Goal: Task Accomplishment & Management: Use online tool/utility

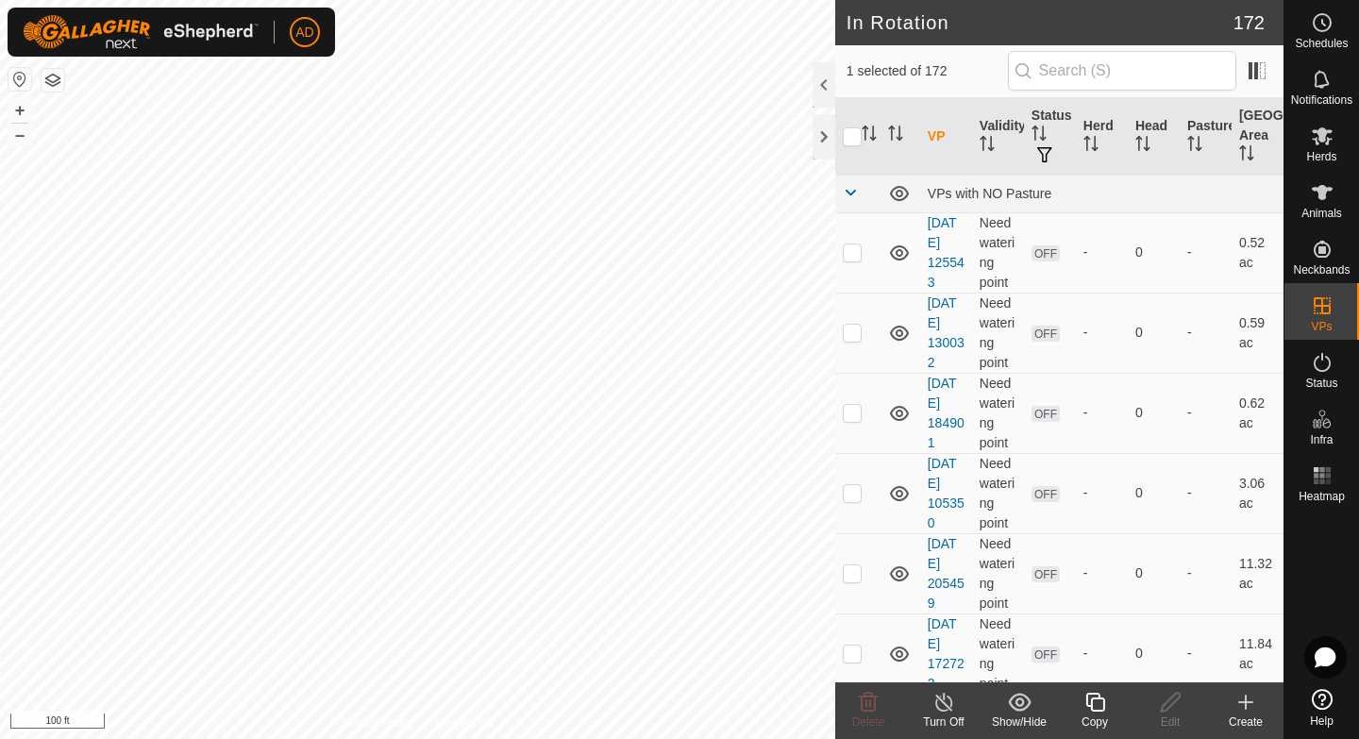
checkbox input "true"
checkbox input "false"
click at [1099, 727] on div "Copy" at bounding box center [1094, 721] width 75 height 17
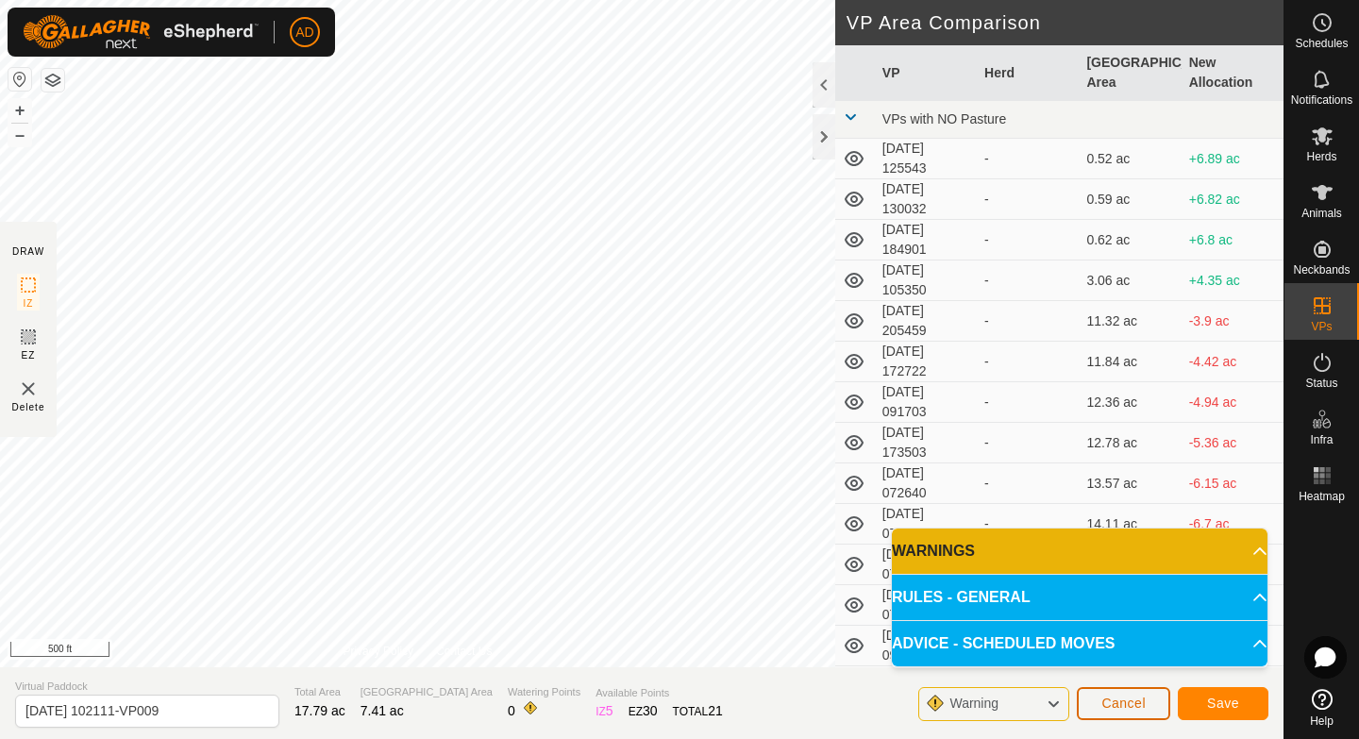
click at [1110, 714] on button "Cancel" at bounding box center [1123, 703] width 93 height 33
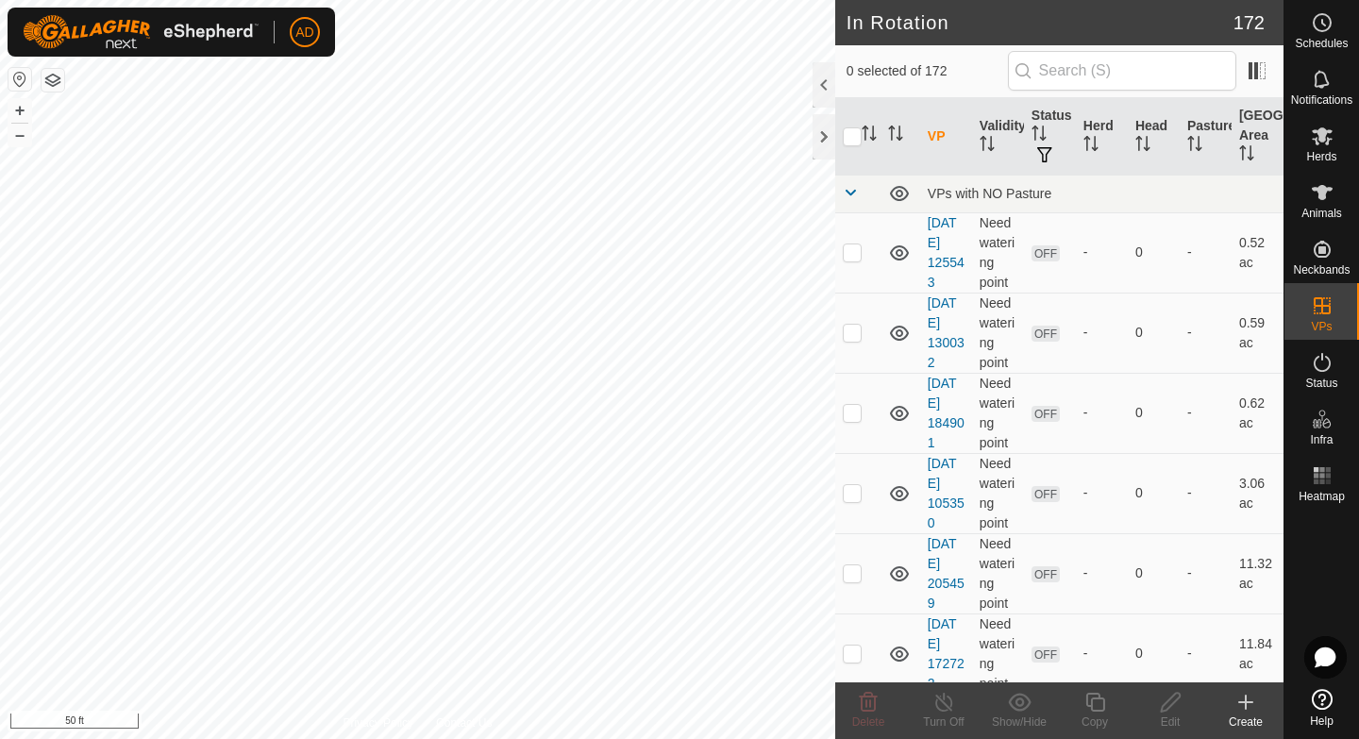
checkbox input "true"
checkbox input "false"
click at [1253, 712] on icon at bounding box center [1245, 702] width 23 height 23
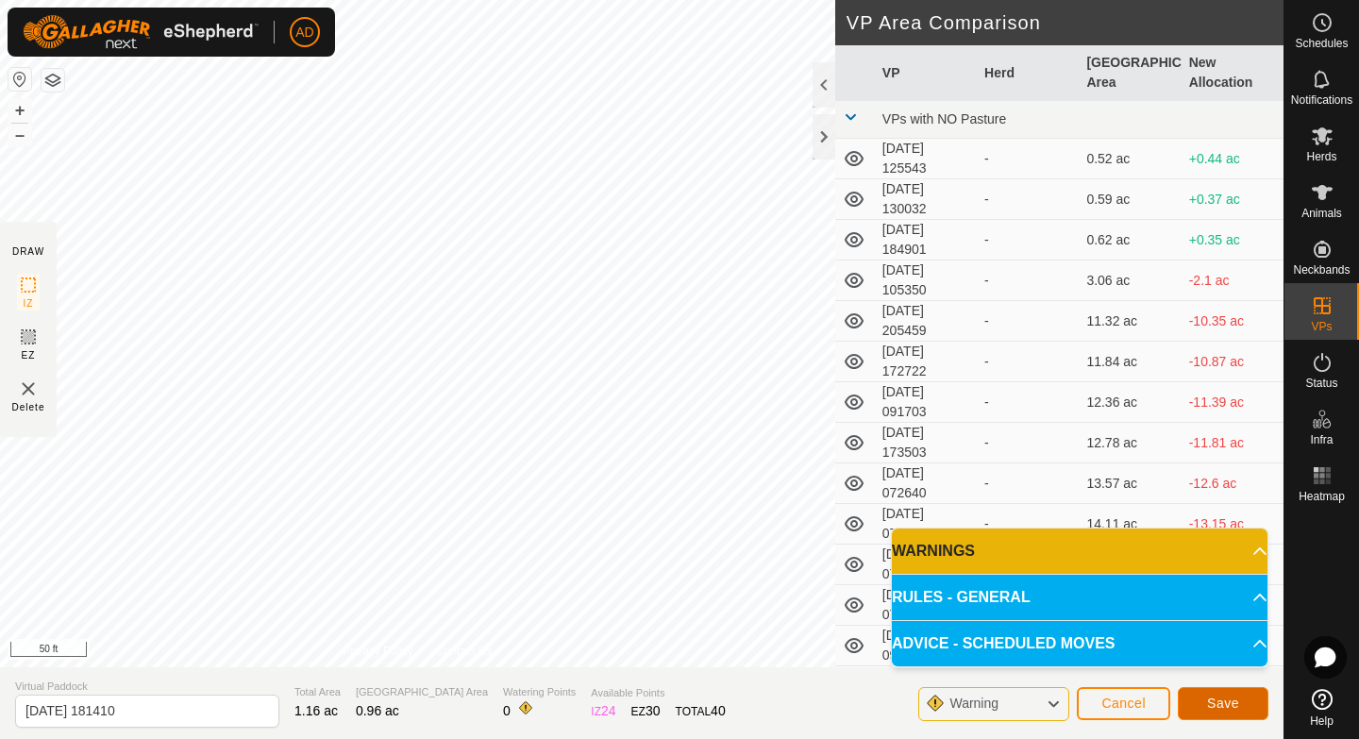
click at [1214, 708] on span "Save" at bounding box center [1223, 702] width 32 height 15
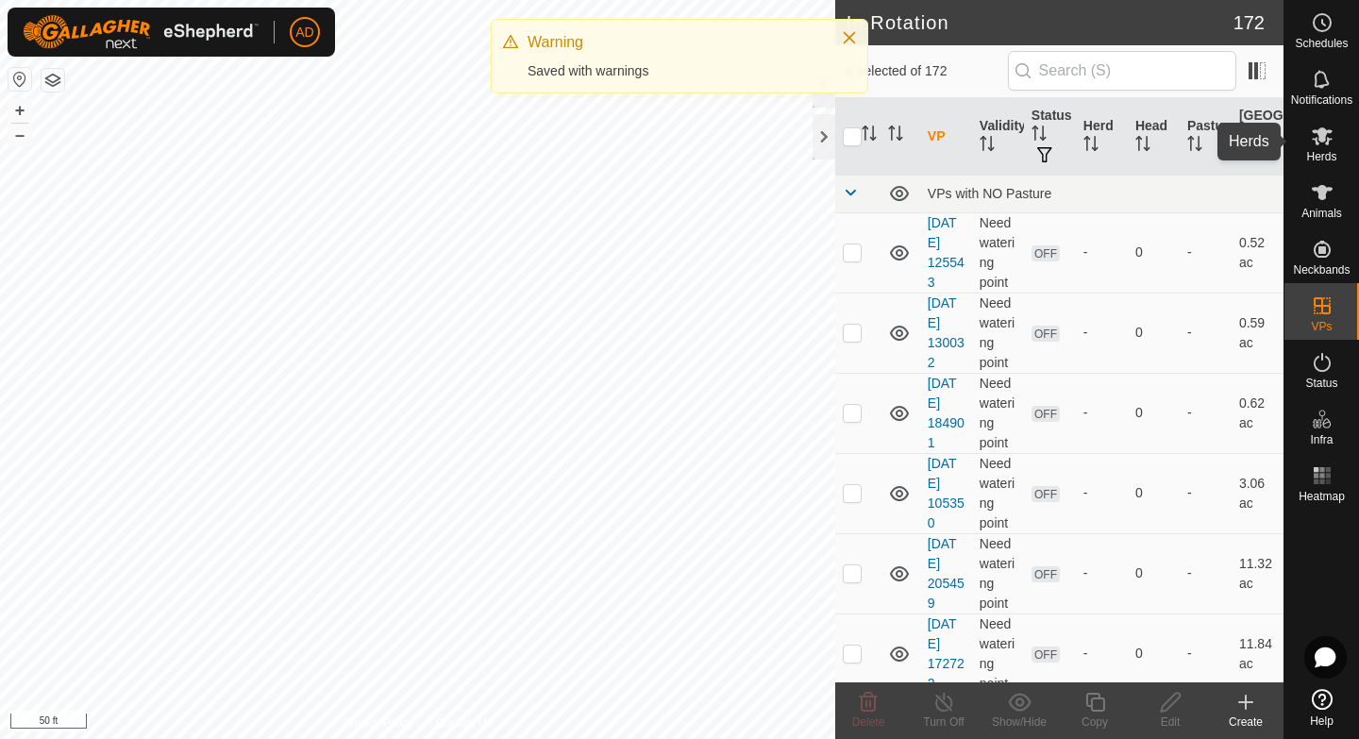
click at [1318, 147] on es-mob-svg-icon at bounding box center [1322, 136] width 34 height 30
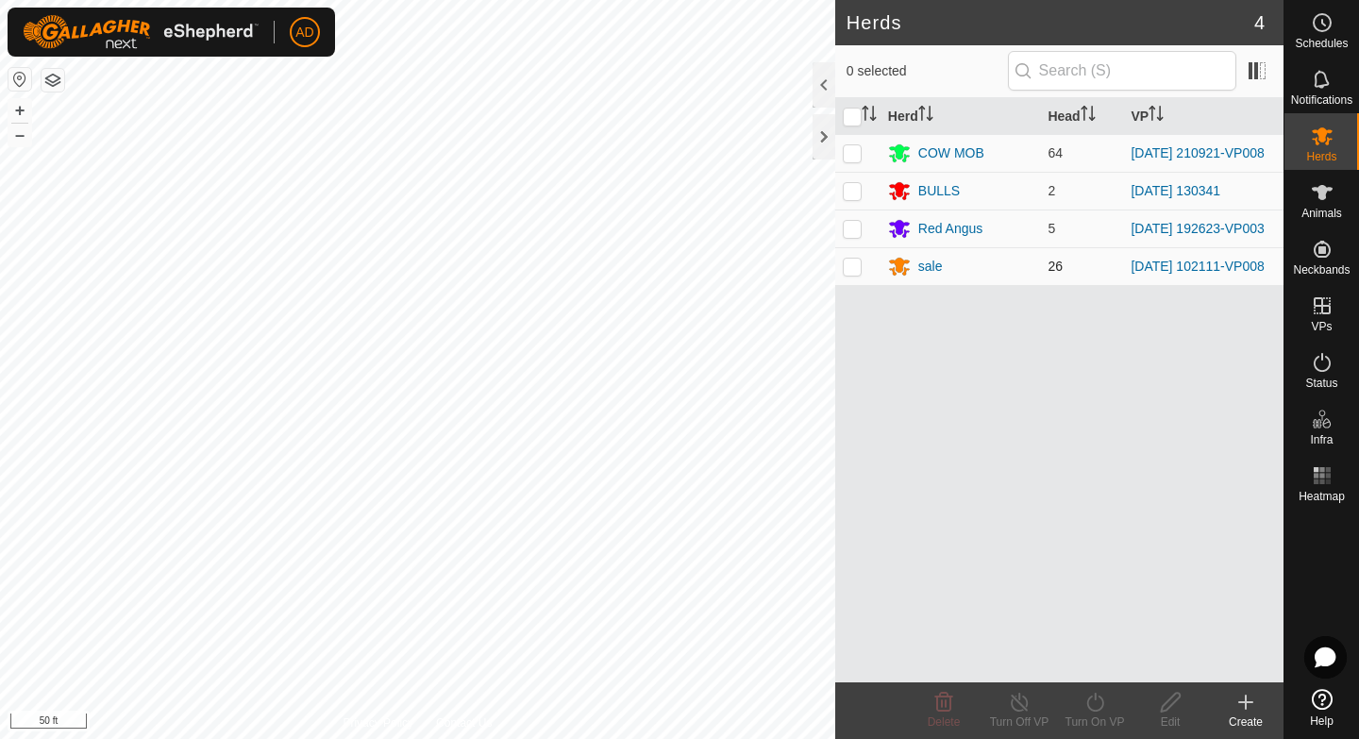
click at [853, 274] on p-checkbox at bounding box center [852, 266] width 19 height 15
checkbox input "true"
click at [853, 230] on p-checkbox at bounding box center [852, 228] width 19 height 15
checkbox input "true"
click at [1115, 702] on turn-on-svg-icon at bounding box center [1094, 702] width 75 height 23
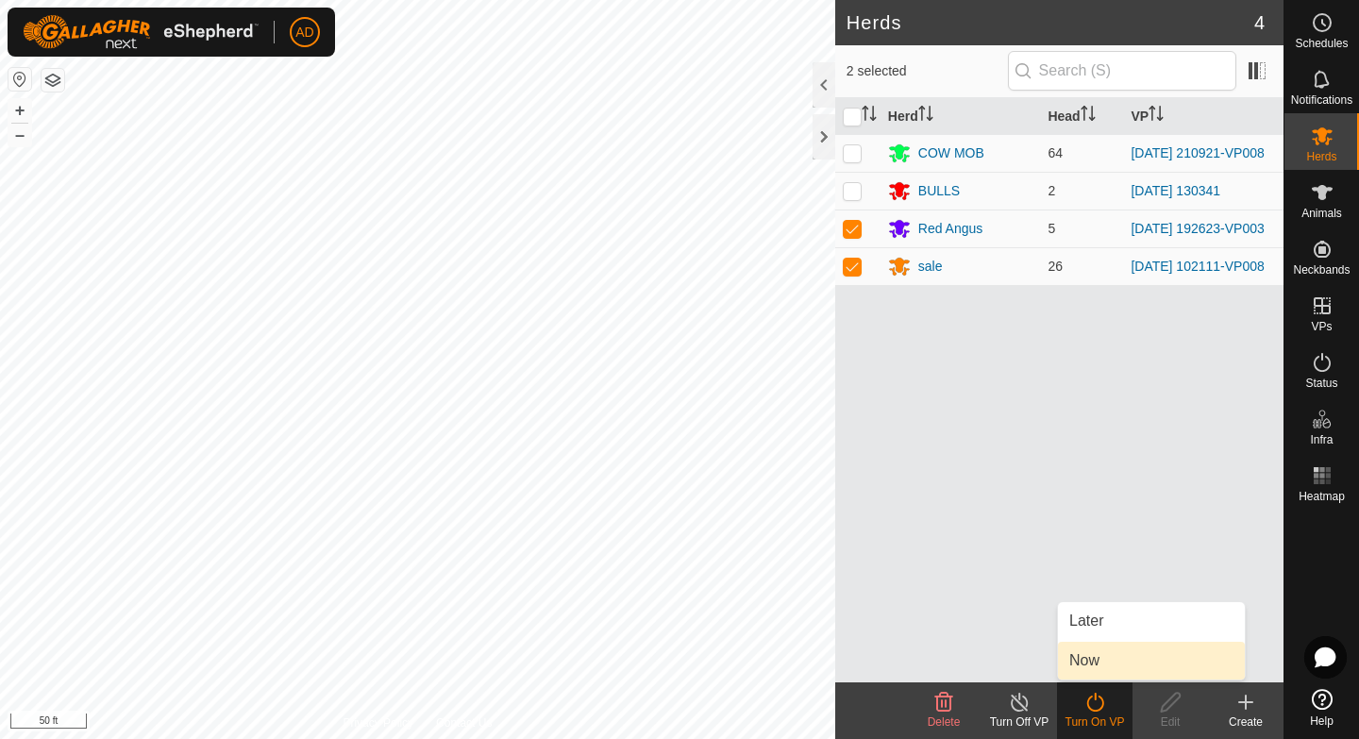
click at [1132, 663] on link "Now" at bounding box center [1151, 661] width 187 height 38
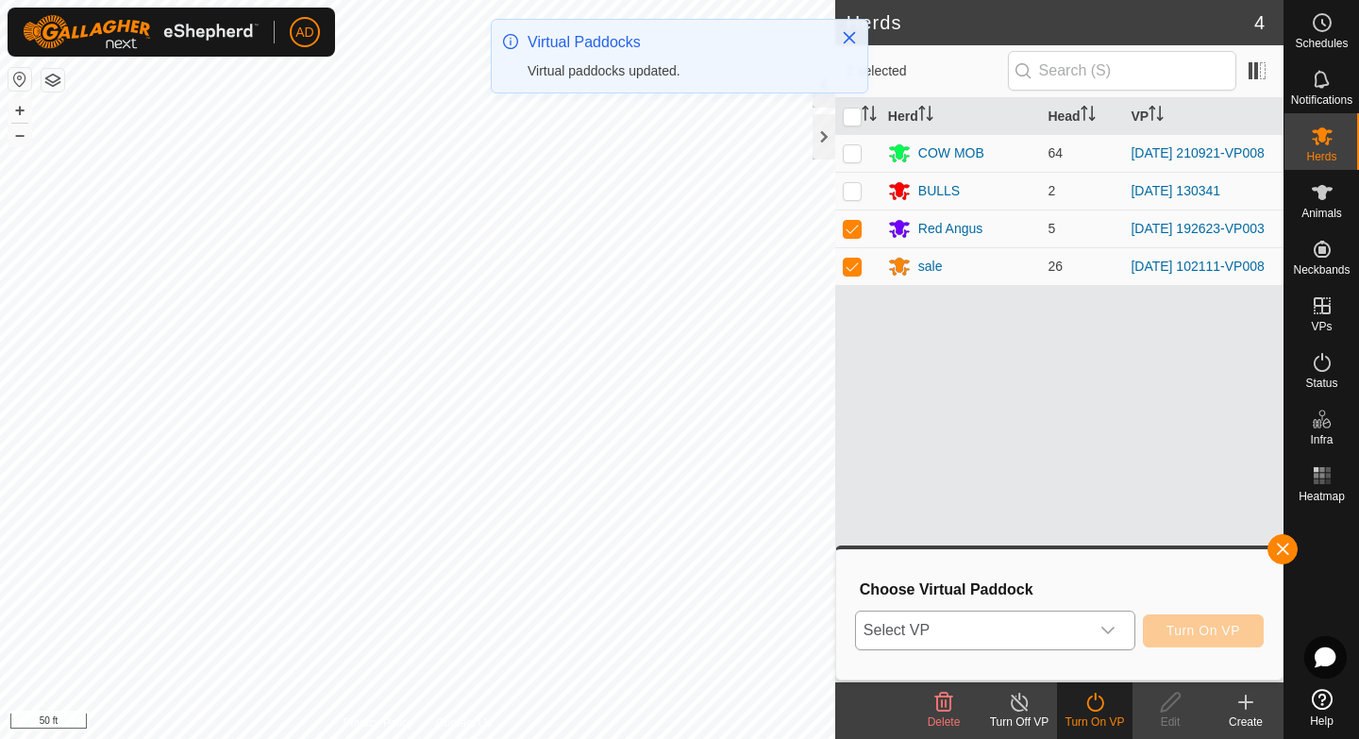
click at [1111, 627] on icon "dropdown trigger" at bounding box center [1107, 630] width 15 height 15
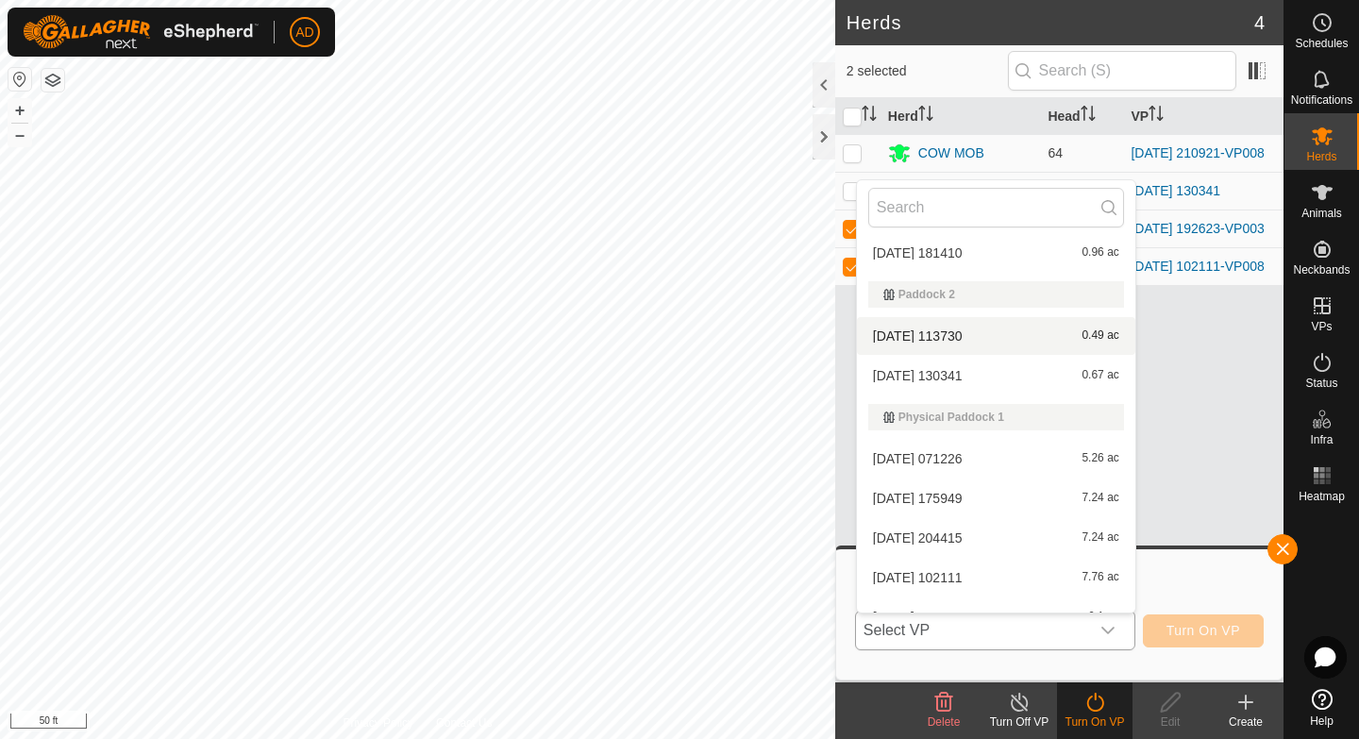
scroll to position [3487, 0]
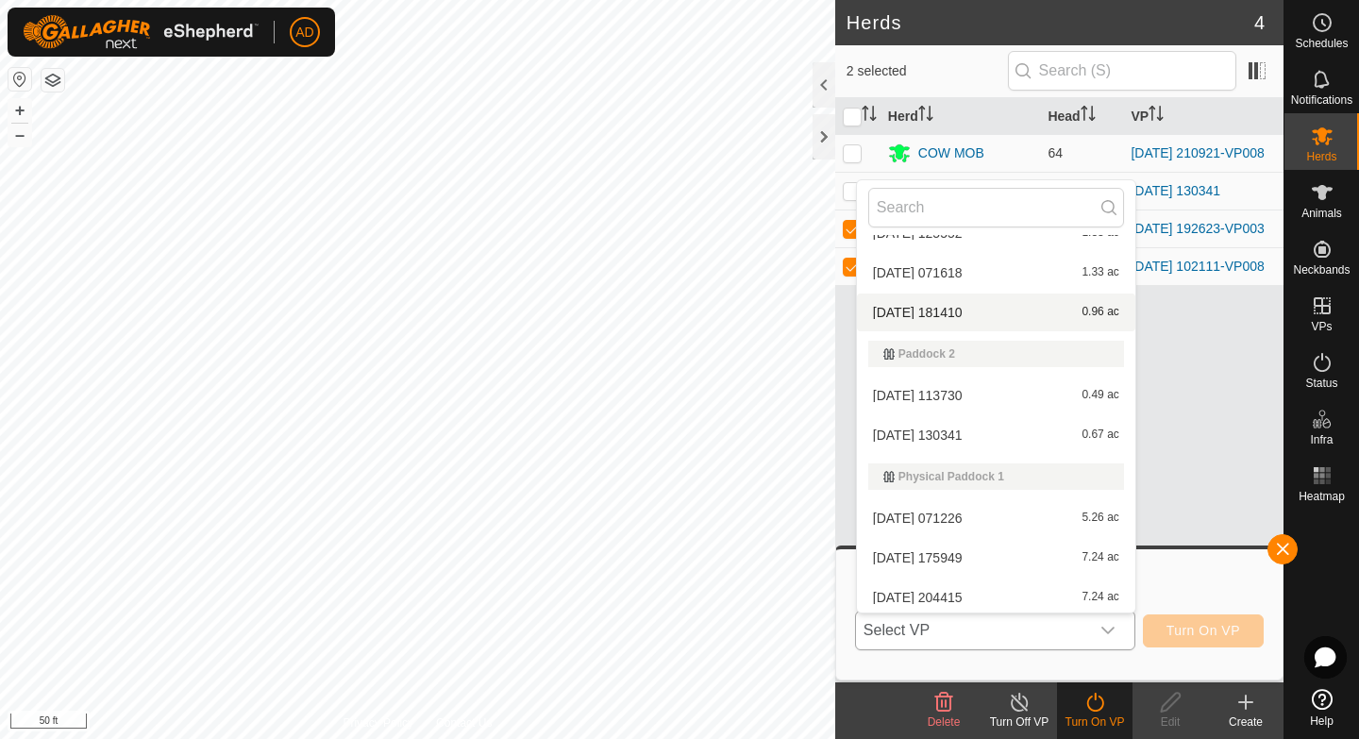
click at [996, 307] on li "[DATE] 181410 0.96 ac" at bounding box center [996, 312] width 278 height 38
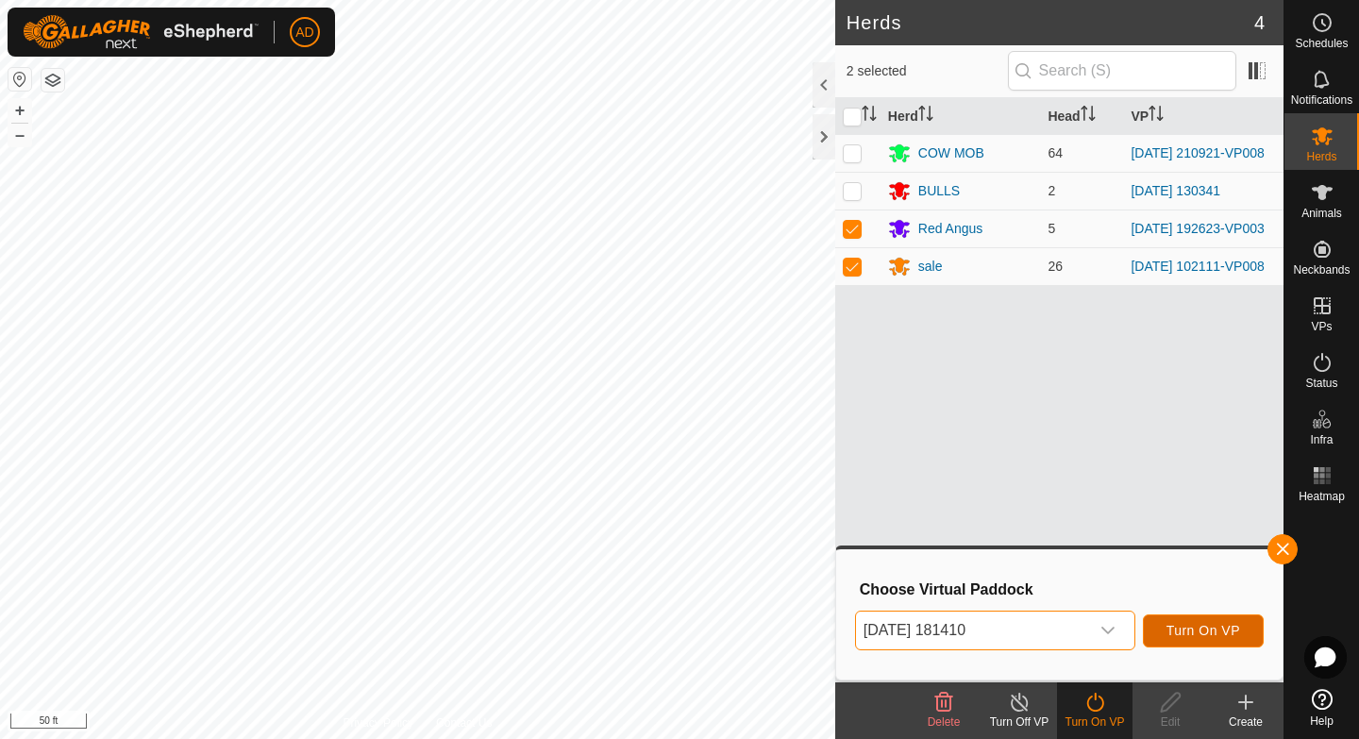
click at [1203, 629] on span "Turn On VP" at bounding box center [1203, 630] width 74 height 15
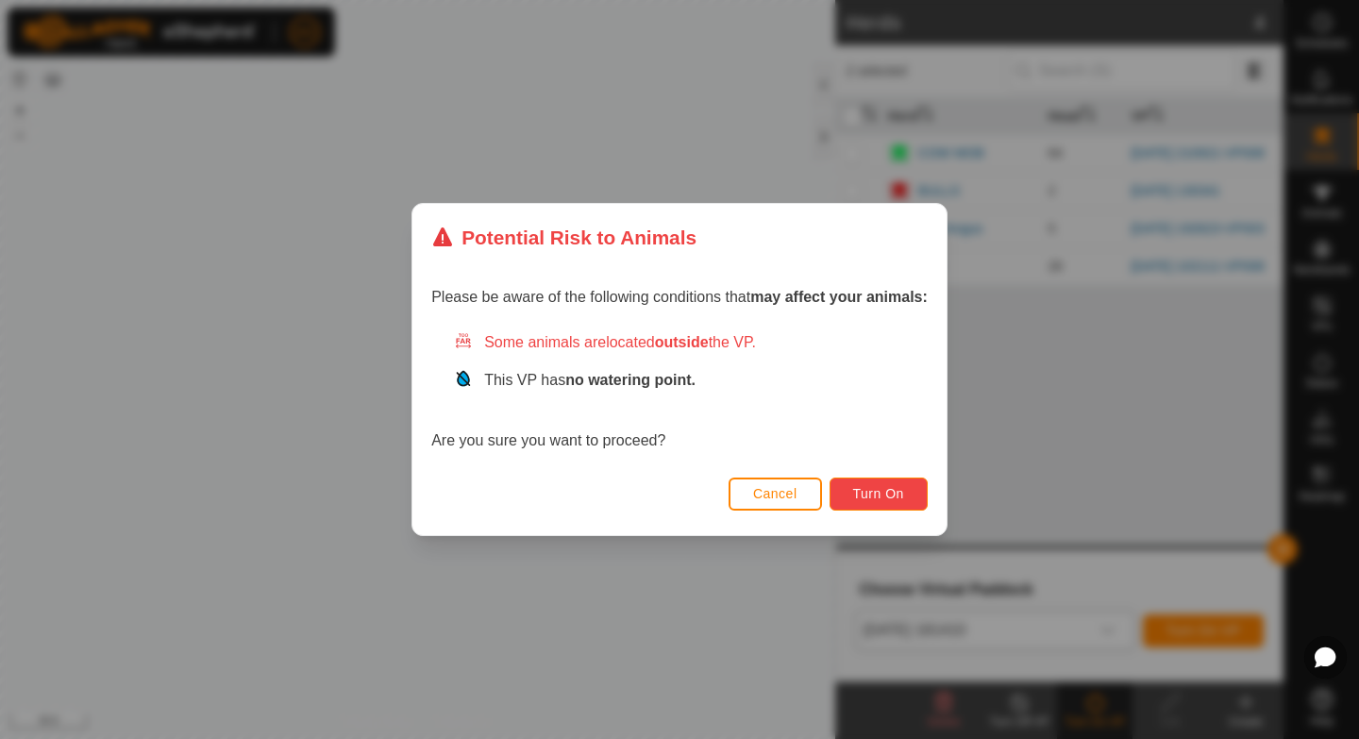
click at [920, 499] on button "Turn On" at bounding box center [878, 493] width 98 height 33
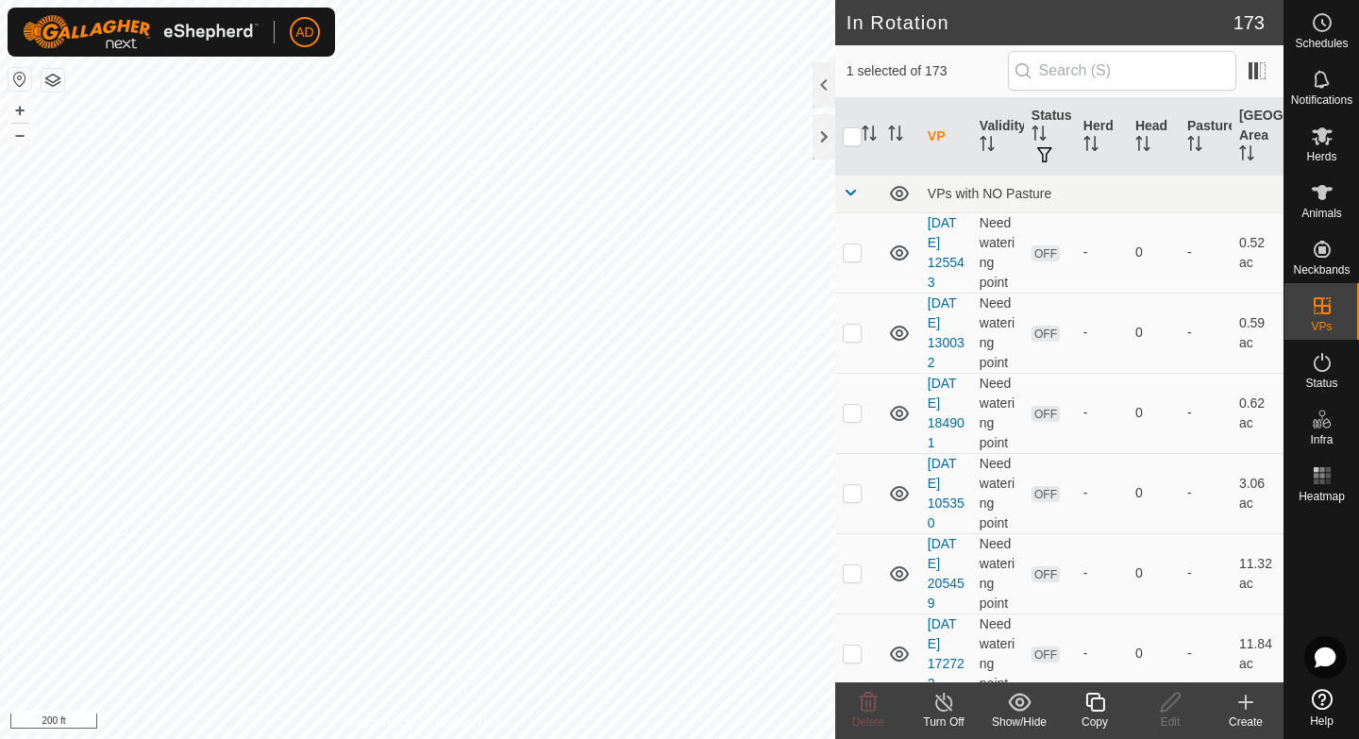
click at [1097, 707] on icon at bounding box center [1095, 702] width 24 height 23
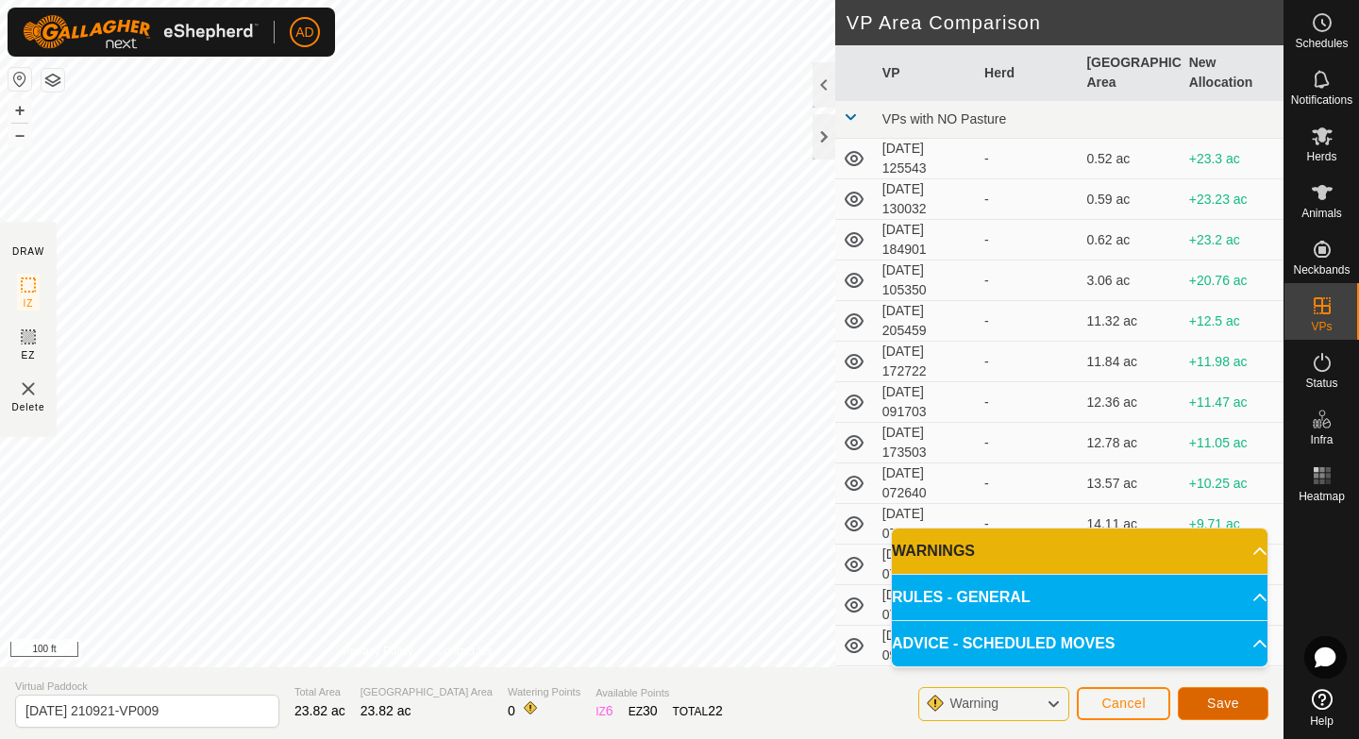
click at [1224, 703] on span "Save" at bounding box center [1223, 702] width 32 height 15
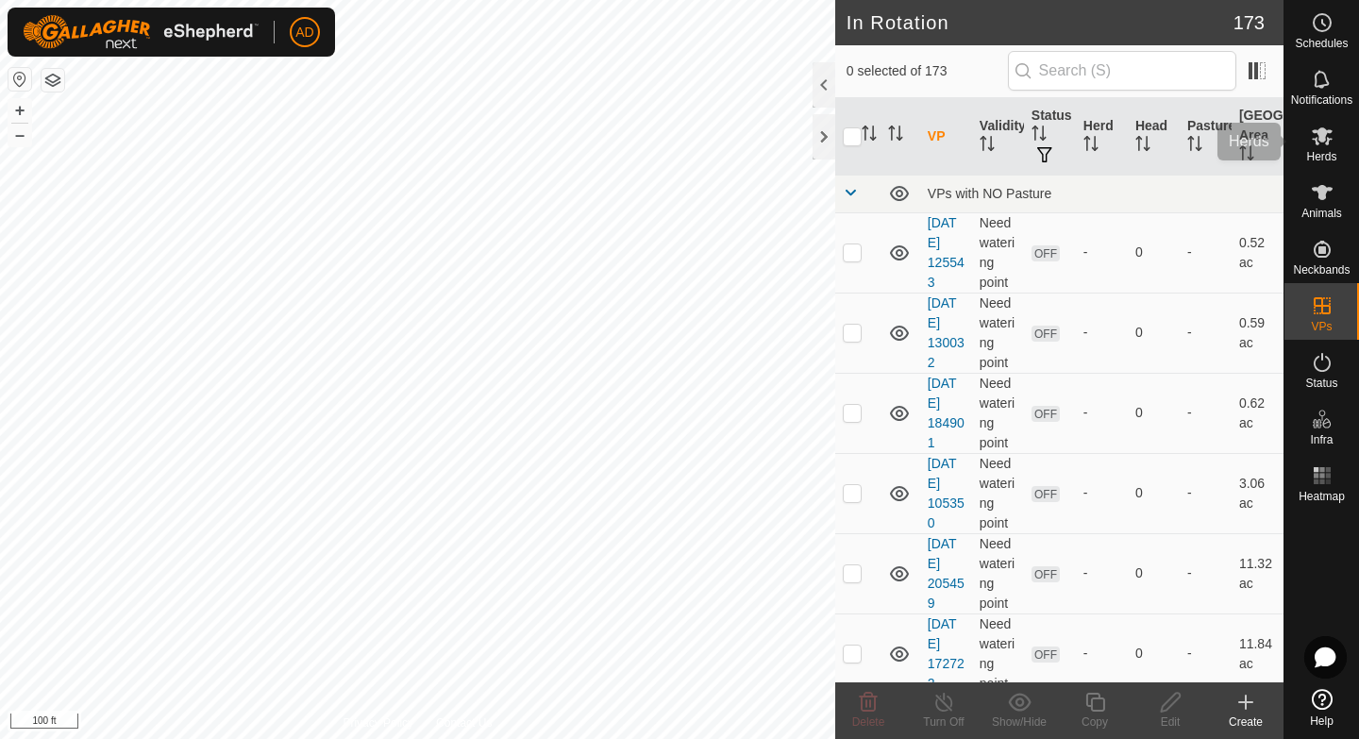
click at [1351, 146] on div "Herds" at bounding box center [1321, 141] width 75 height 57
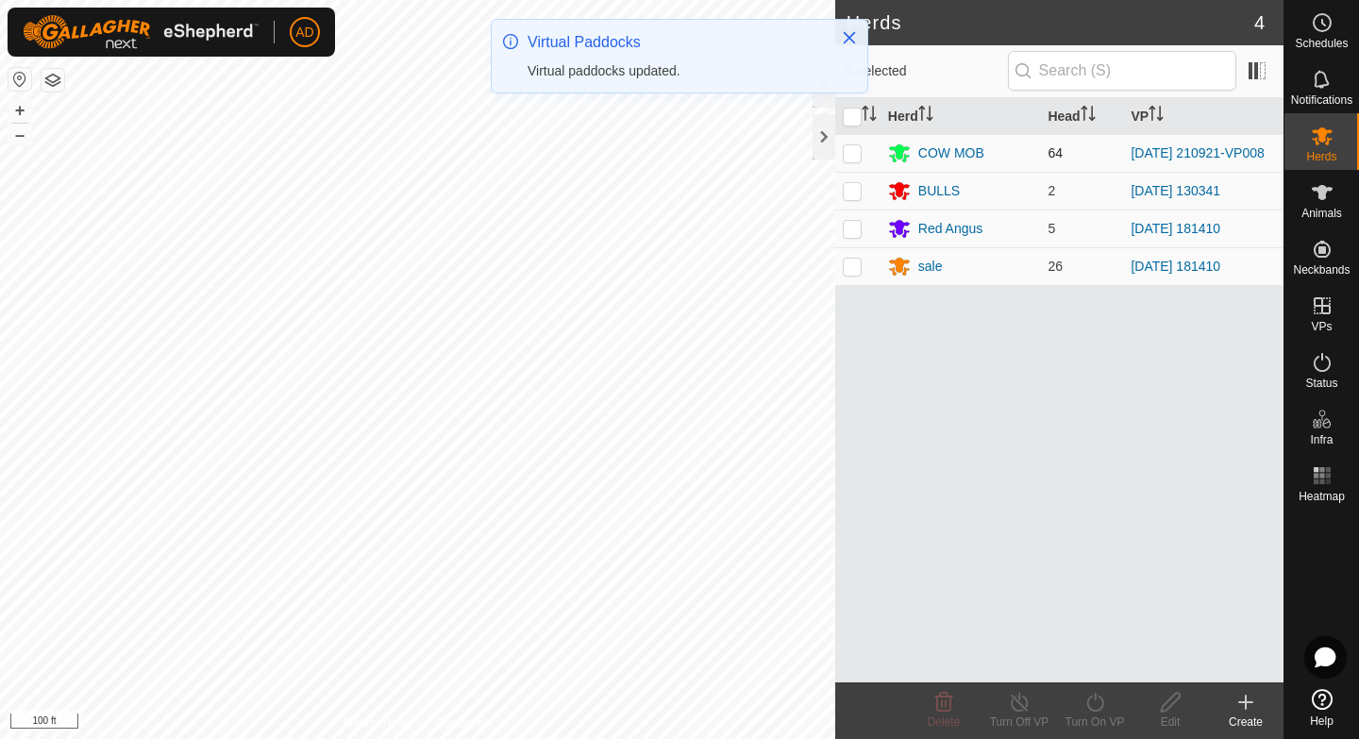
click at [855, 153] on p-checkbox at bounding box center [852, 152] width 19 height 15
checkbox input "true"
click at [1105, 711] on icon at bounding box center [1095, 702] width 24 height 23
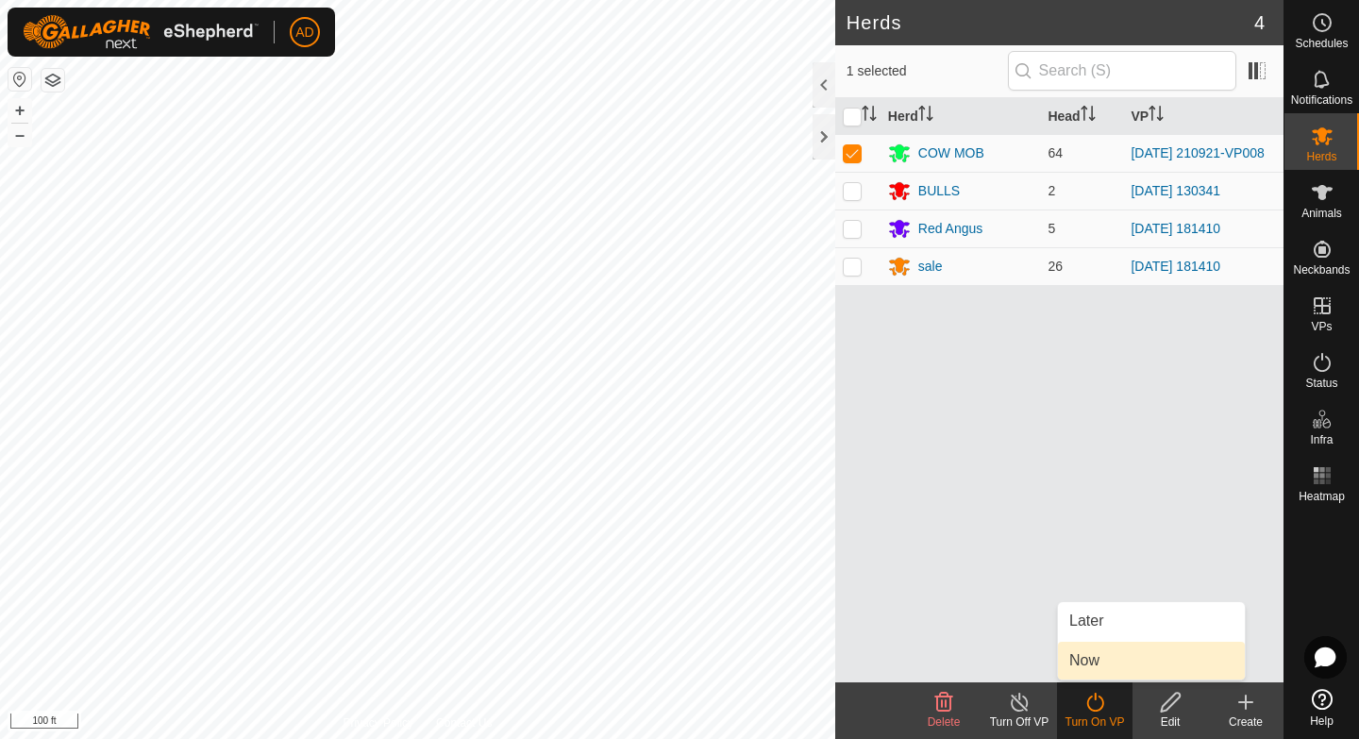
click at [1103, 654] on link "Now" at bounding box center [1151, 661] width 187 height 38
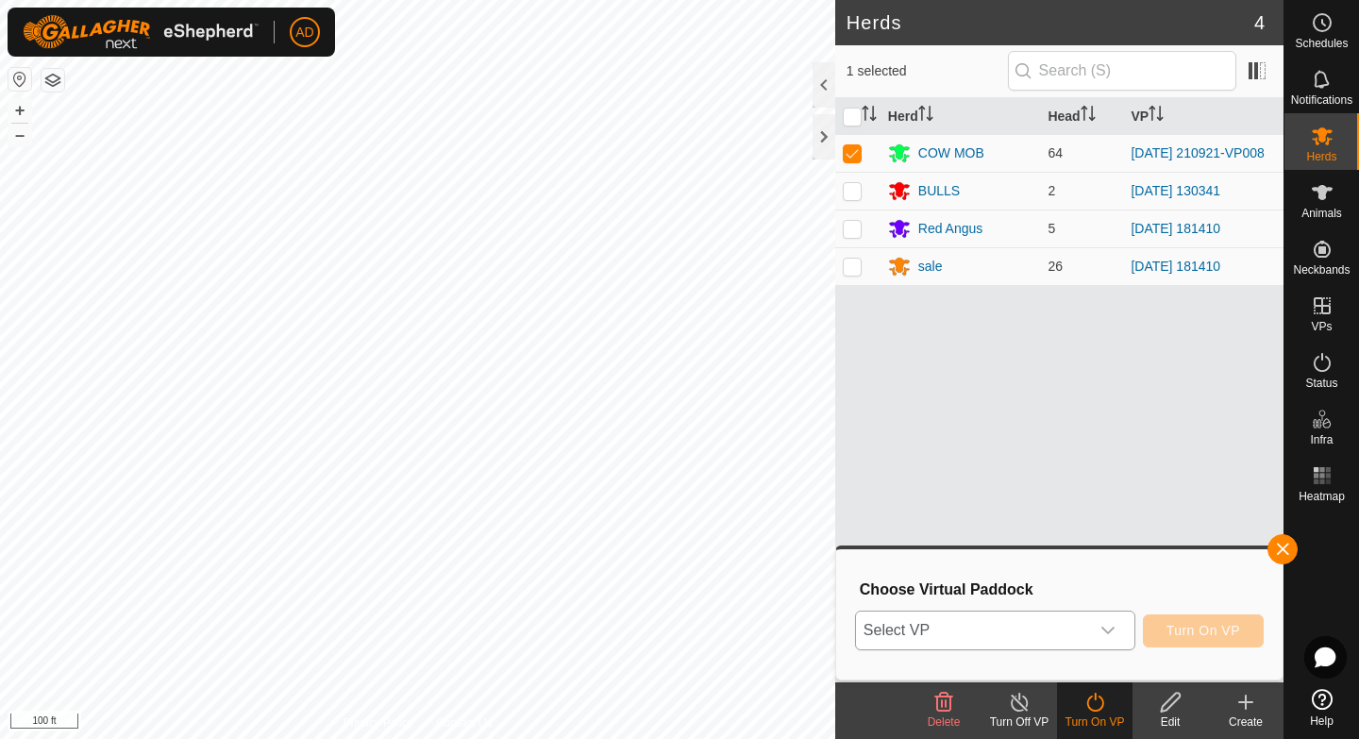
click at [1016, 622] on span "Select VP" at bounding box center [972, 630] width 233 height 38
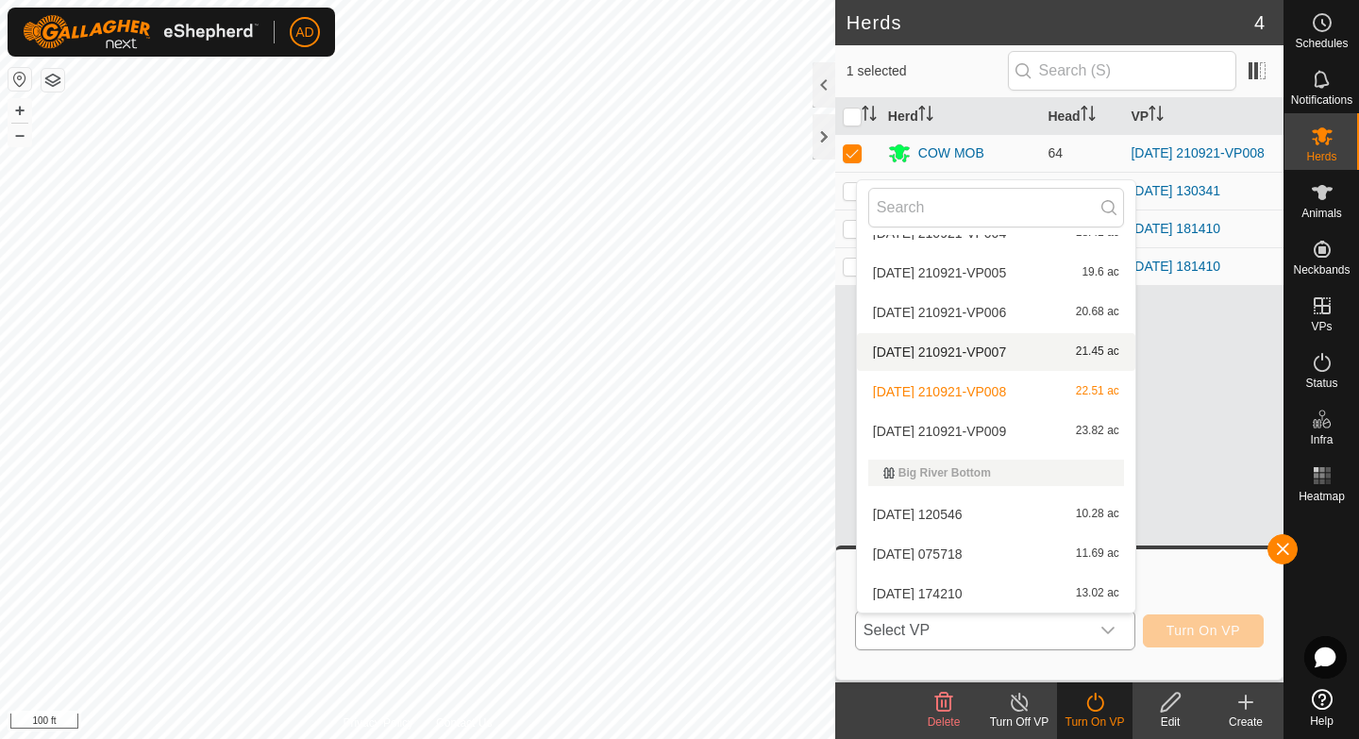
scroll to position [1094, 0]
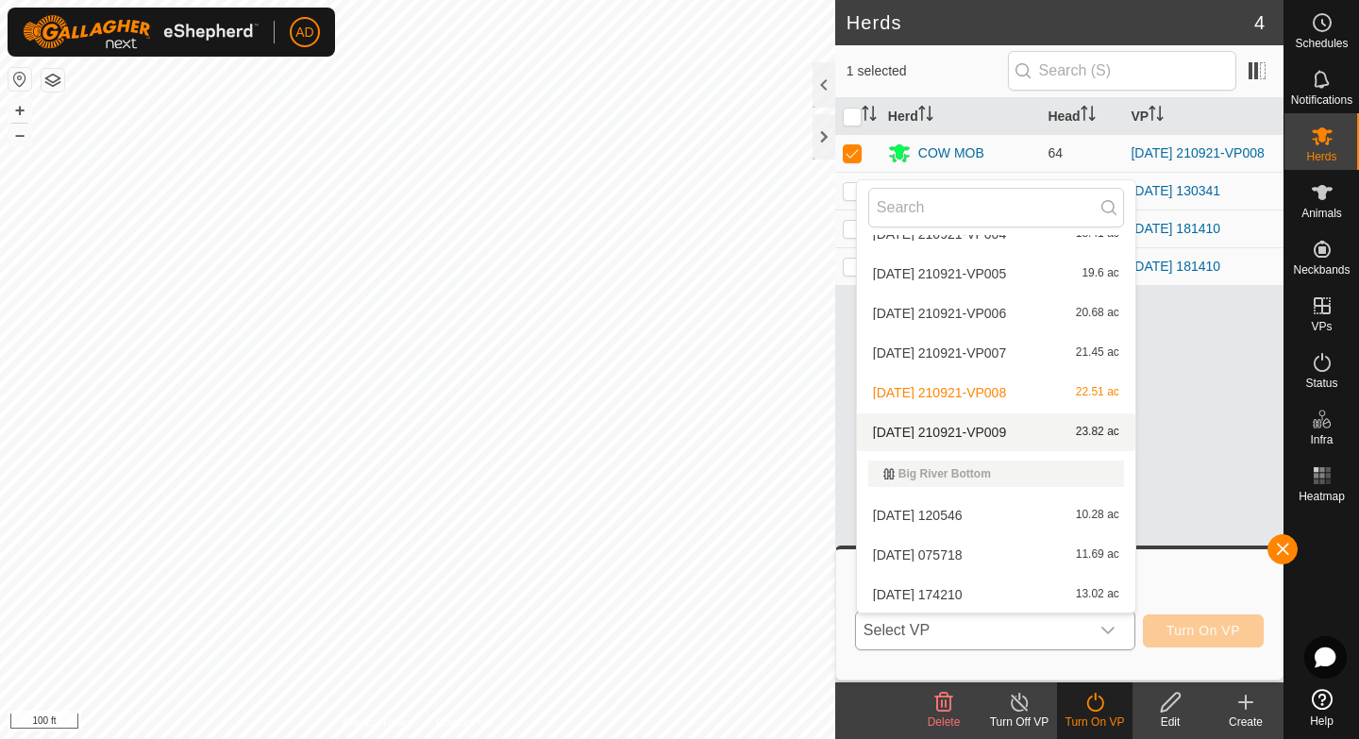
click at [987, 433] on li "[DATE] 210921-VP009 23.82 ac" at bounding box center [996, 432] width 278 height 38
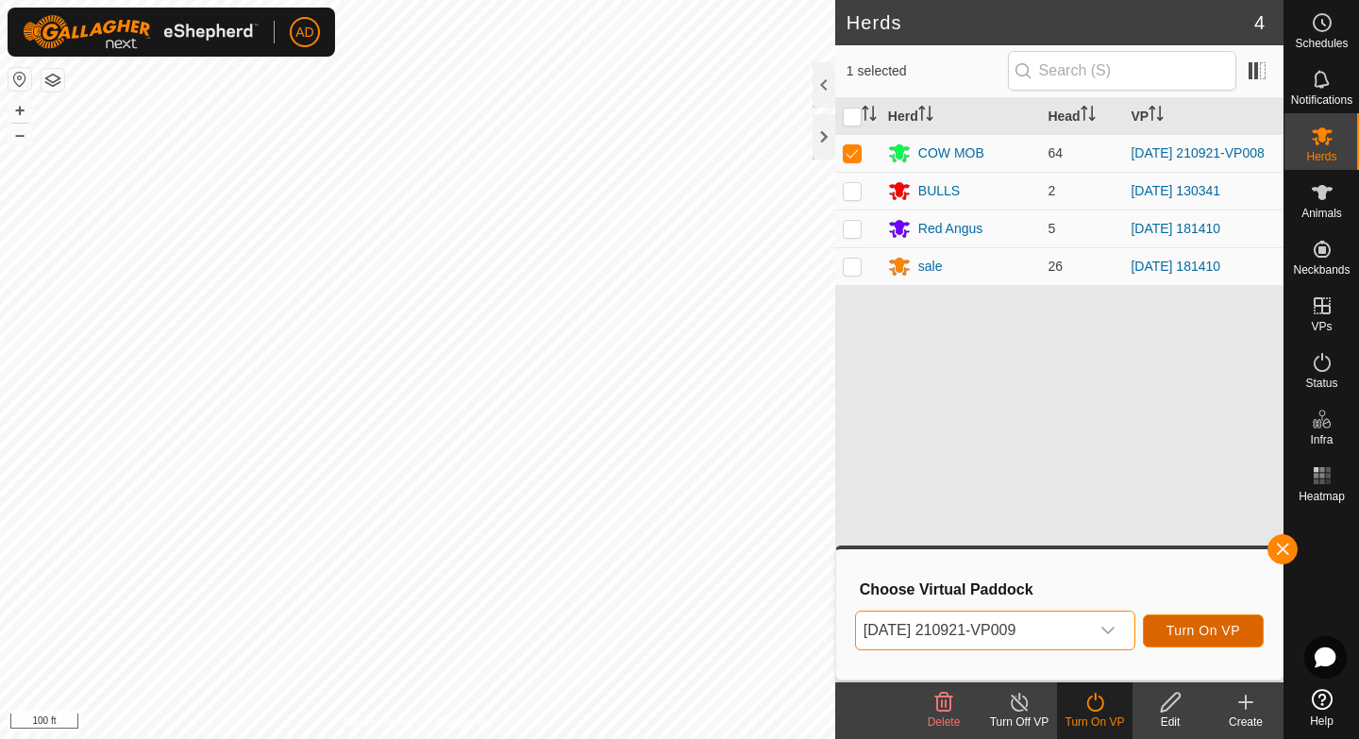
click at [1177, 627] on span "Turn On VP" at bounding box center [1203, 630] width 74 height 15
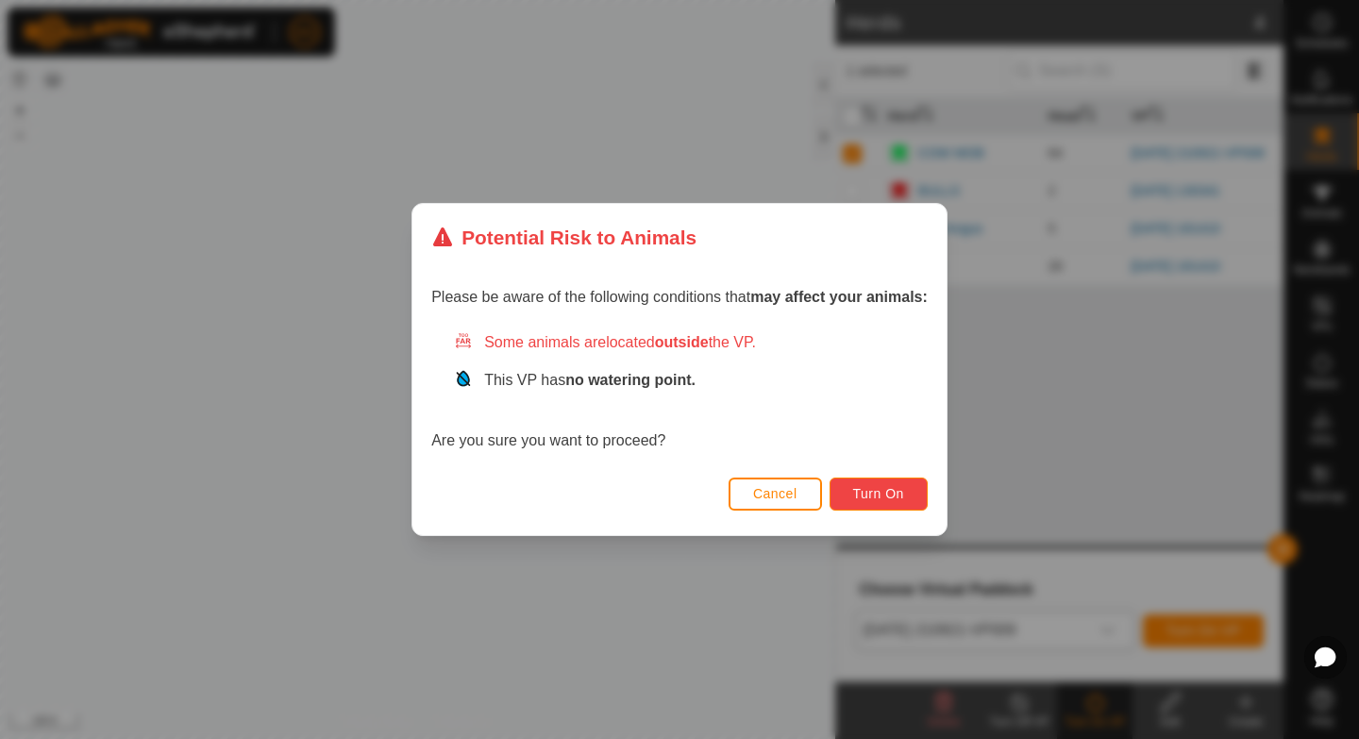
click at [898, 497] on span "Turn On" at bounding box center [878, 493] width 51 height 15
